Goal: Task Accomplishment & Management: Manage account settings

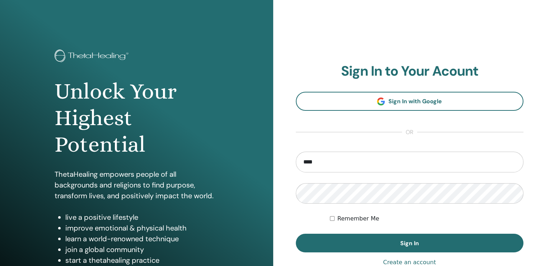
click at [328, 158] on input "****" at bounding box center [410, 162] width 228 height 21
type input "**********"
click at [296, 234] on button "Sign In" at bounding box center [410, 243] width 228 height 19
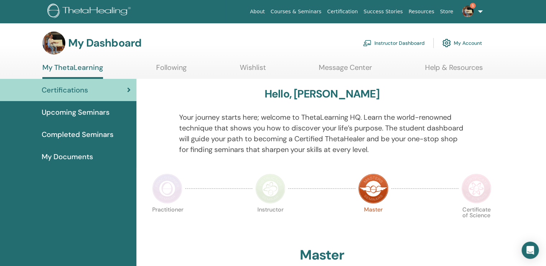
click at [403, 44] on link "Instructor Dashboard" at bounding box center [394, 43] width 62 height 16
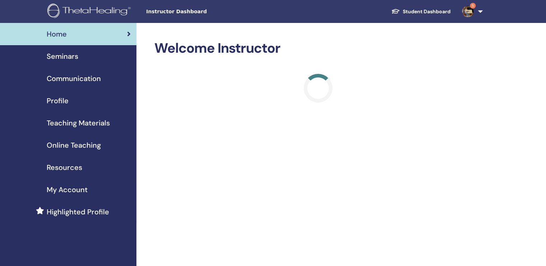
click at [67, 57] on span "Seminars" at bounding box center [63, 56] width 32 height 11
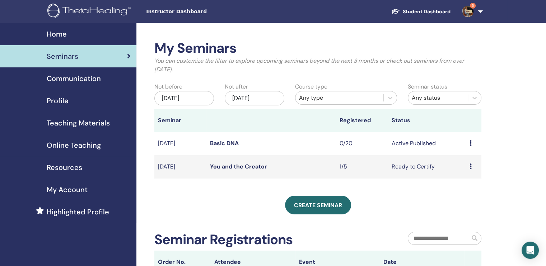
click at [409, 167] on td "Ready to Certify" at bounding box center [427, 166] width 78 height 23
click at [469, 166] on td "Preview Edit Attendees Cancel" at bounding box center [473, 166] width 15 height 23
click at [471, 167] on div "Preview Edit Attendees Cancel" at bounding box center [473, 167] width 8 height 9
click at [252, 167] on link "You and the Creator" at bounding box center [238, 167] width 57 height 8
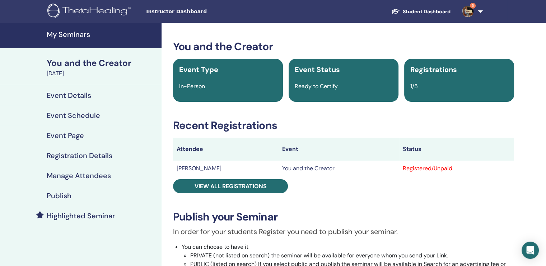
click at [424, 170] on div "Registered/Unpaid" at bounding box center [457, 168] width 108 height 9
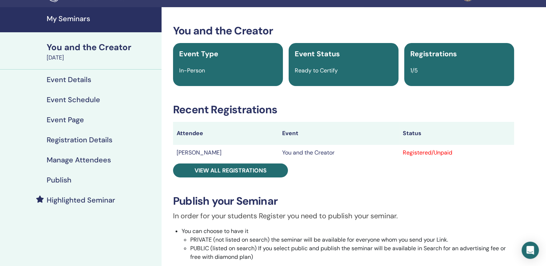
scroll to position [36, 0]
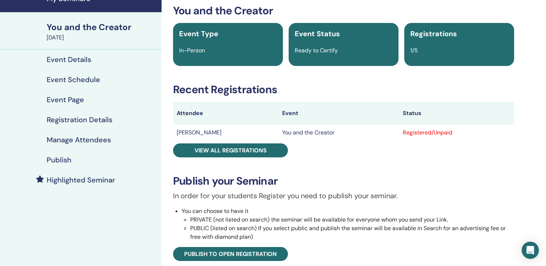
click at [93, 138] on h4 "Manage Attendees" at bounding box center [79, 140] width 64 height 9
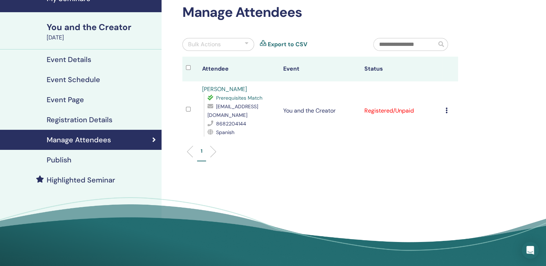
click at [448, 109] on div "Cancel Registration Do not auto-certify Mark as Paid Mark as Unpaid Mark as Abs…" at bounding box center [449, 111] width 9 height 9
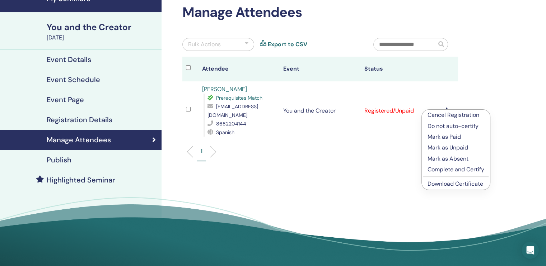
click at [459, 137] on p "Mark as Paid" at bounding box center [455, 137] width 57 height 9
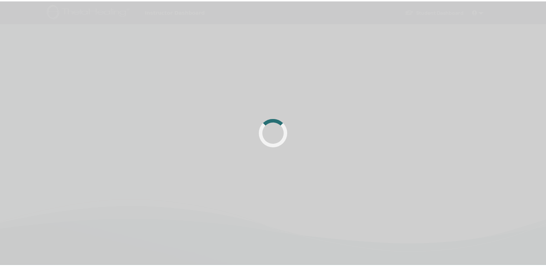
scroll to position [36, 0]
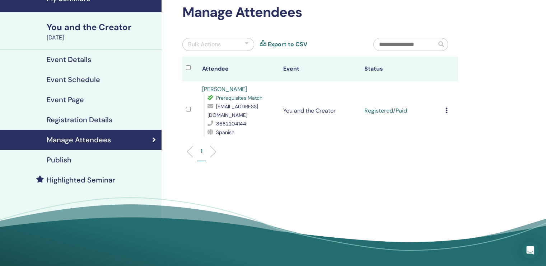
click at [445, 111] on icon at bounding box center [446, 111] width 2 height 6
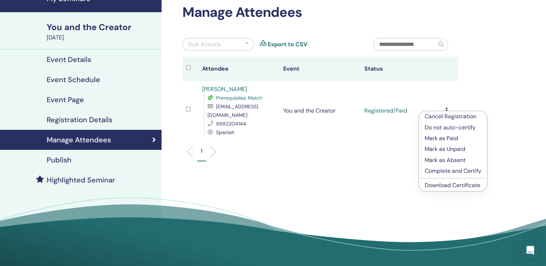
click at [456, 172] on p "Complete and Certify" at bounding box center [453, 171] width 57 height 9
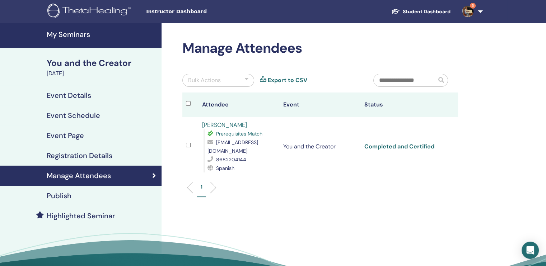
click at [398, 148] on link "Completed and Certified" at bounding box center [399, 147] width 70 height 8
click at [82, 99] on h4 "Event Details" at bounding box center [69, 95] width 44 height 9
